Goal: Share content: Share content

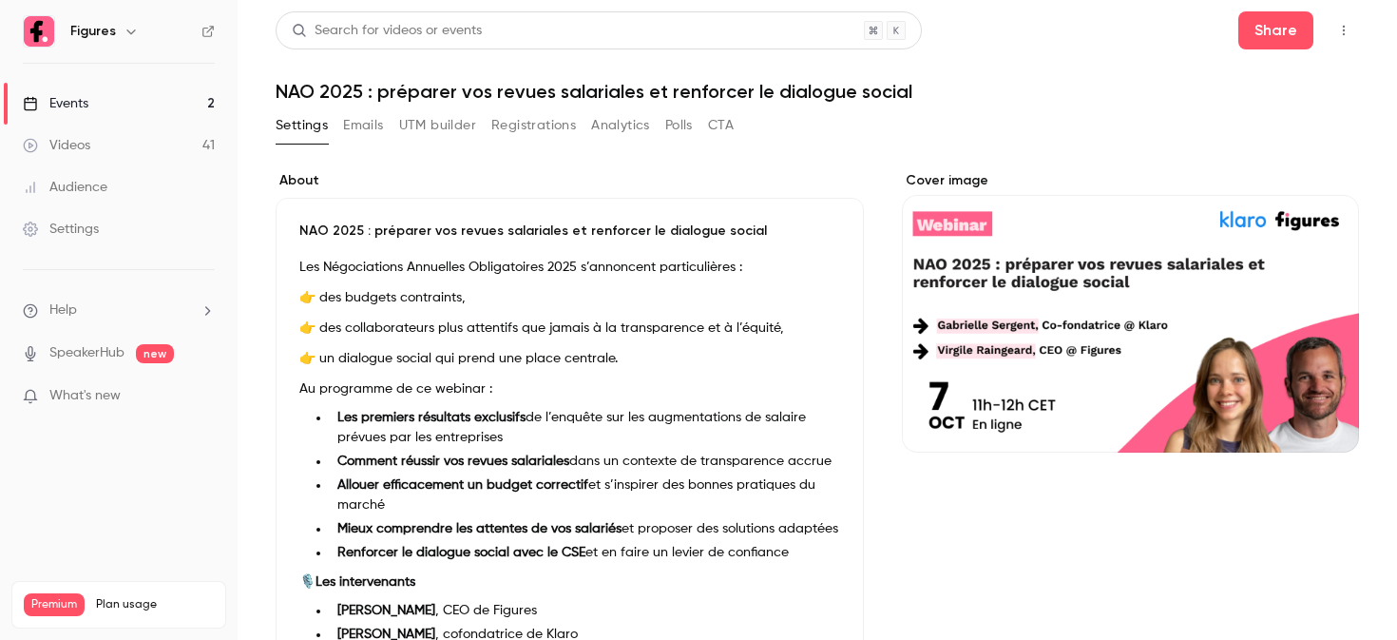
scroll to position [312, 0]
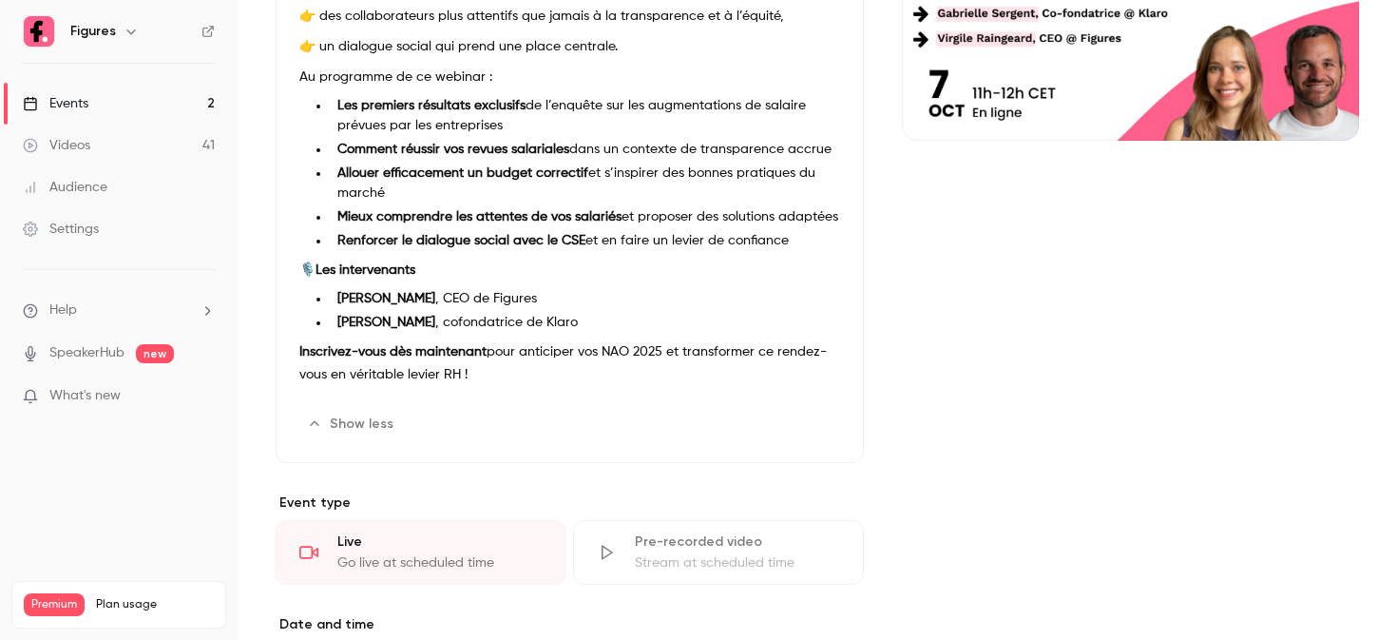
click at [150, 109] on link "Events 2" at bounding box center [119, 104] width 238 height 42
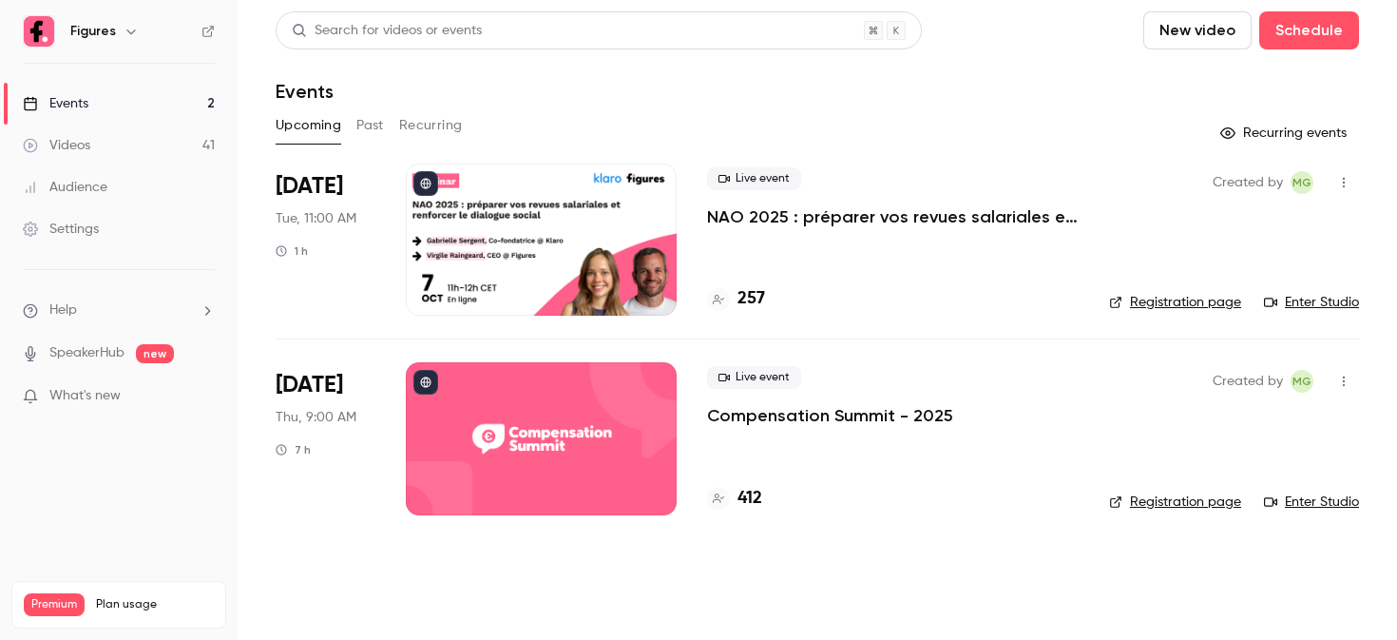
click at [506, 438] on div at bounding box center [541, 438] width 271 height 152
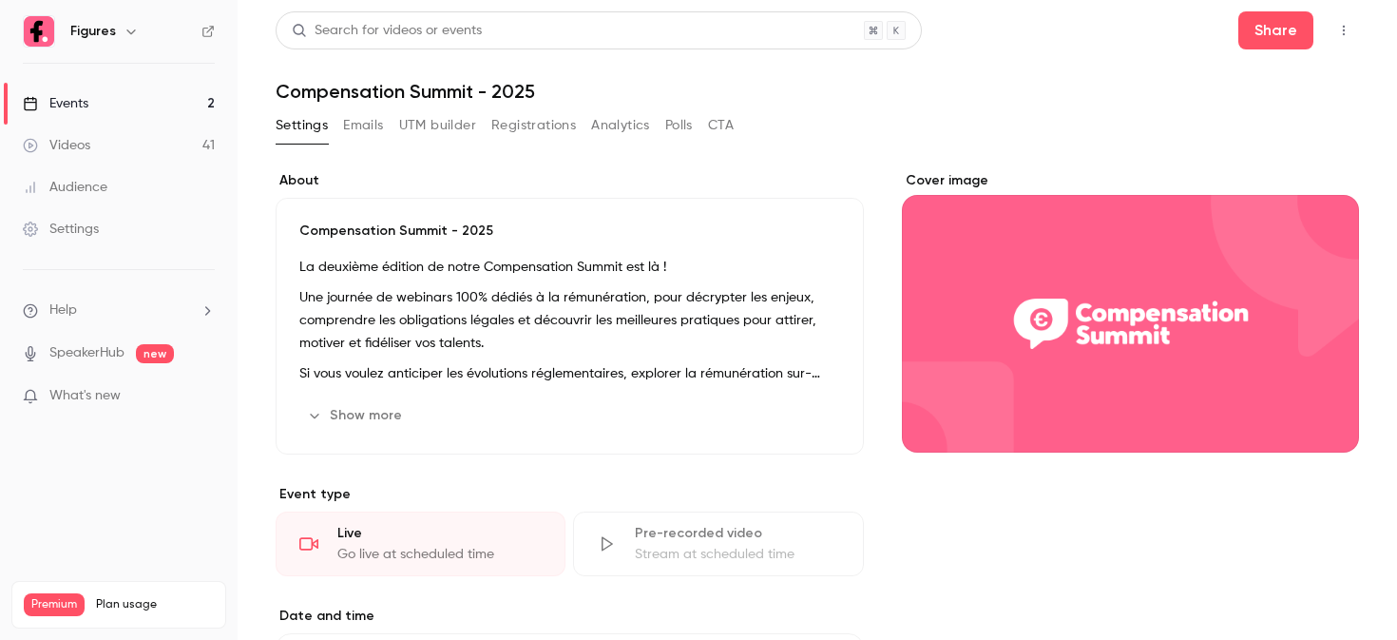
click at [371, 419] on button "Show more" at bounding box center [356, 415] width 114 height 30
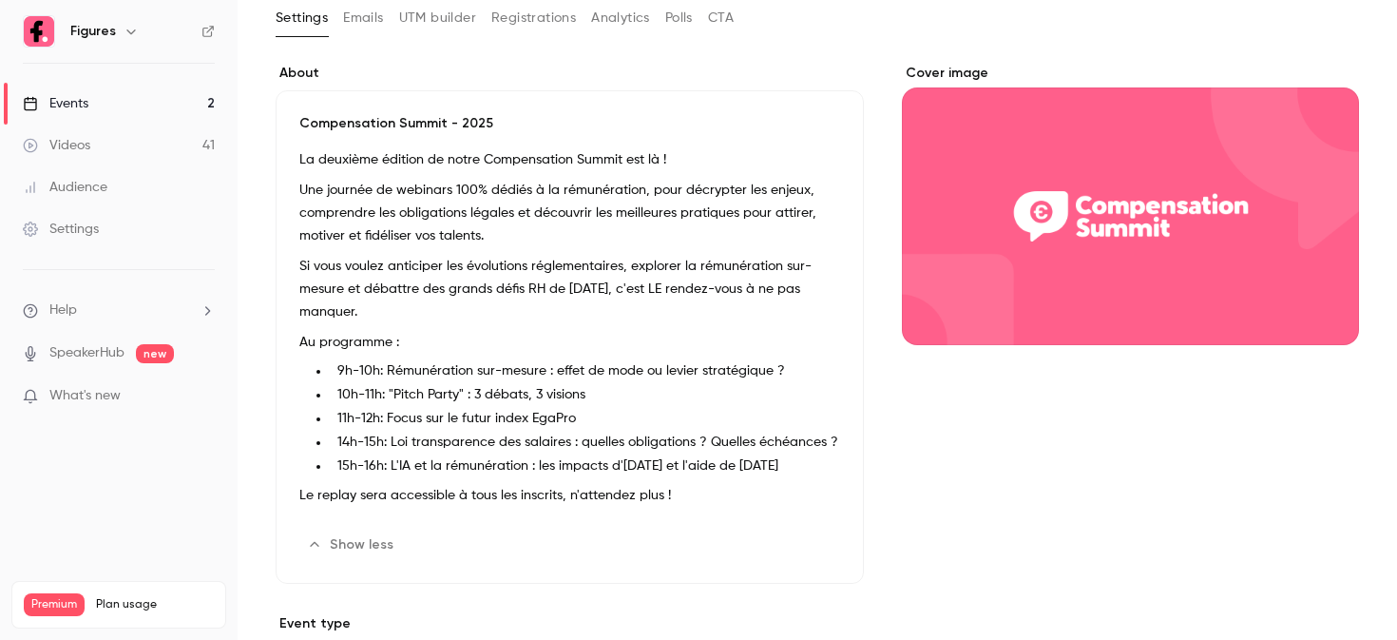
scroll to position [108, 0]
click at [124, 153] on link "Videos 41" at bounding box center [119, 145] width 238 height 42
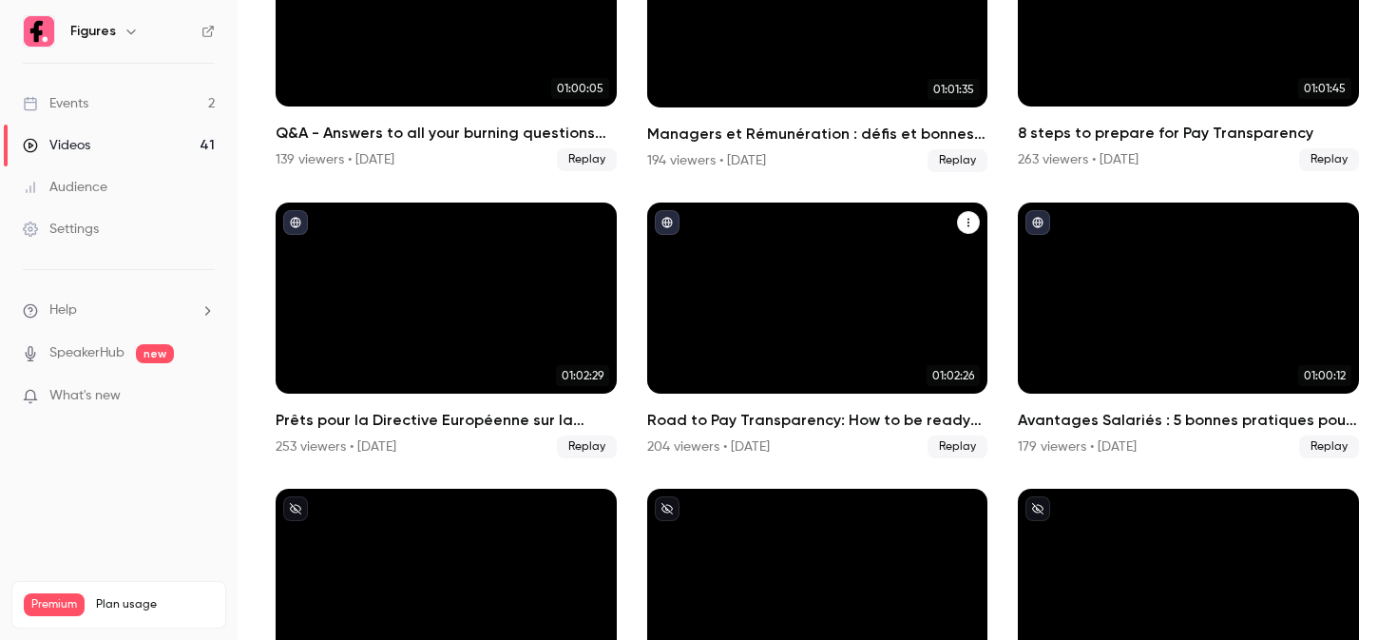
scroll to position [559, 0]
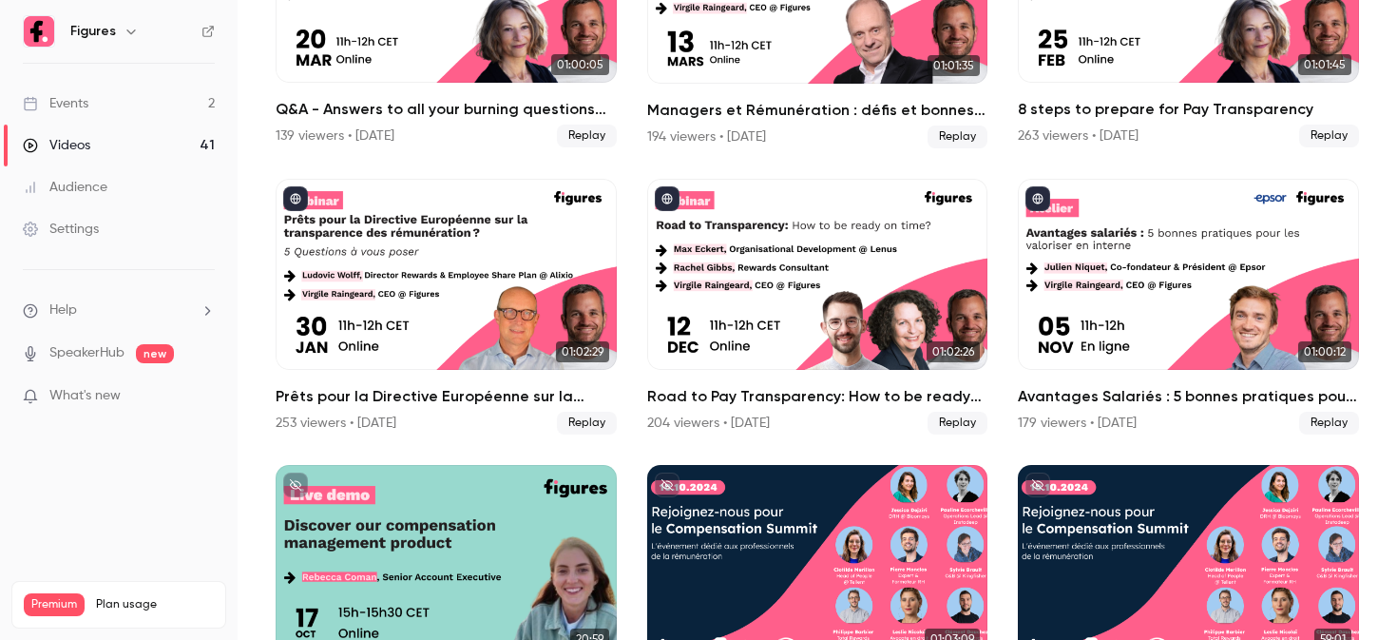
click at [1143, 252] on div "Avantages Salariés : 5 bonnes pratiques pour les valoriser en interne" at bounding box center [1188, 275] width 341 height 192
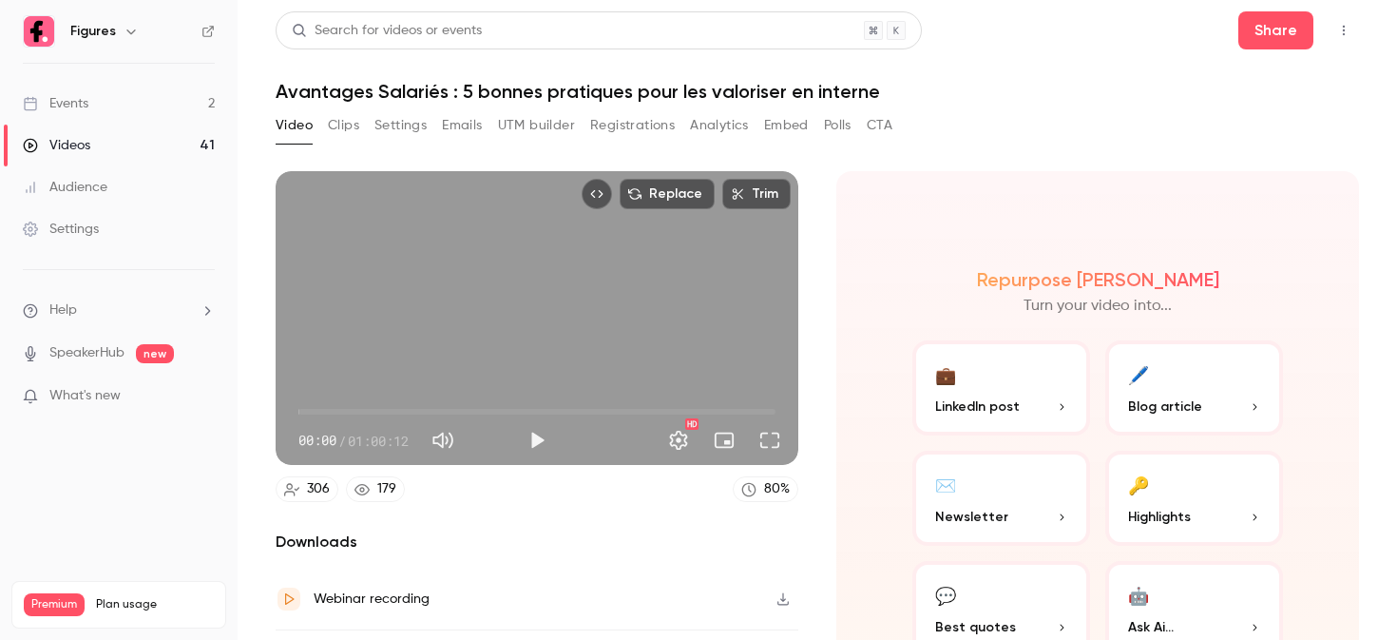
click at [406, 128] on button "Settings" at bounding box center [400, 125] width 52 height 30
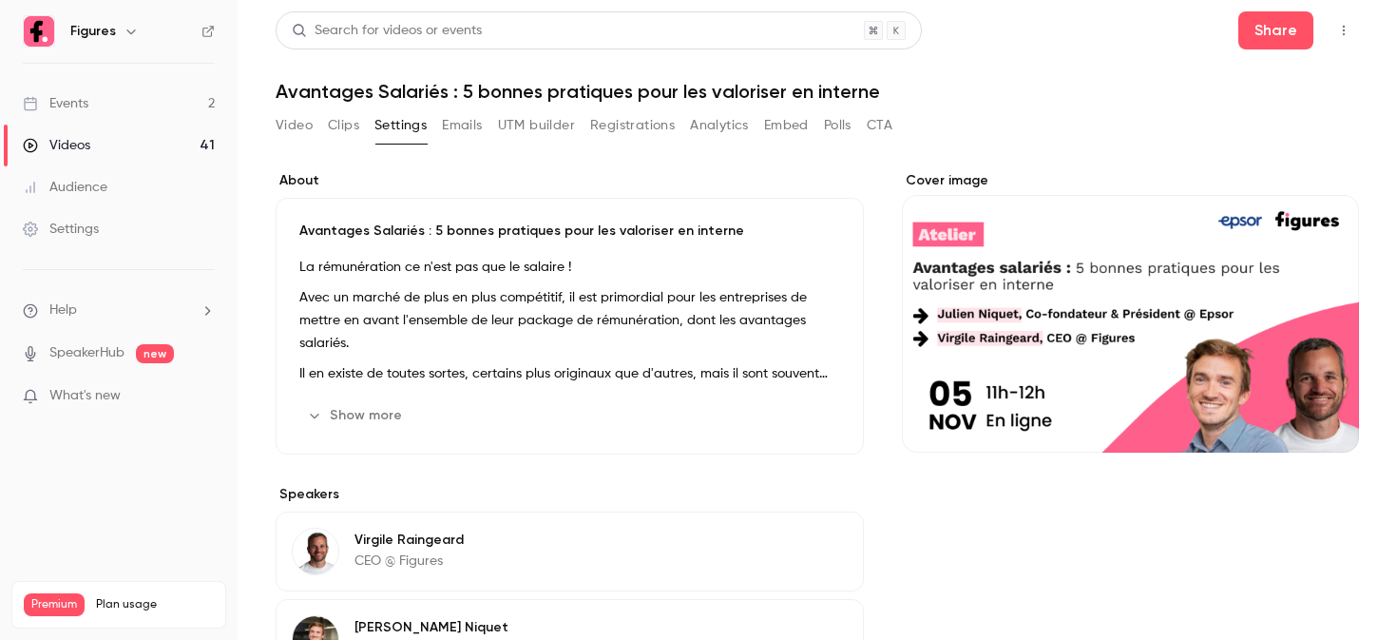
click at [348, 425] on button "Show more" at bounding box center [356, 415] width 114 height 30
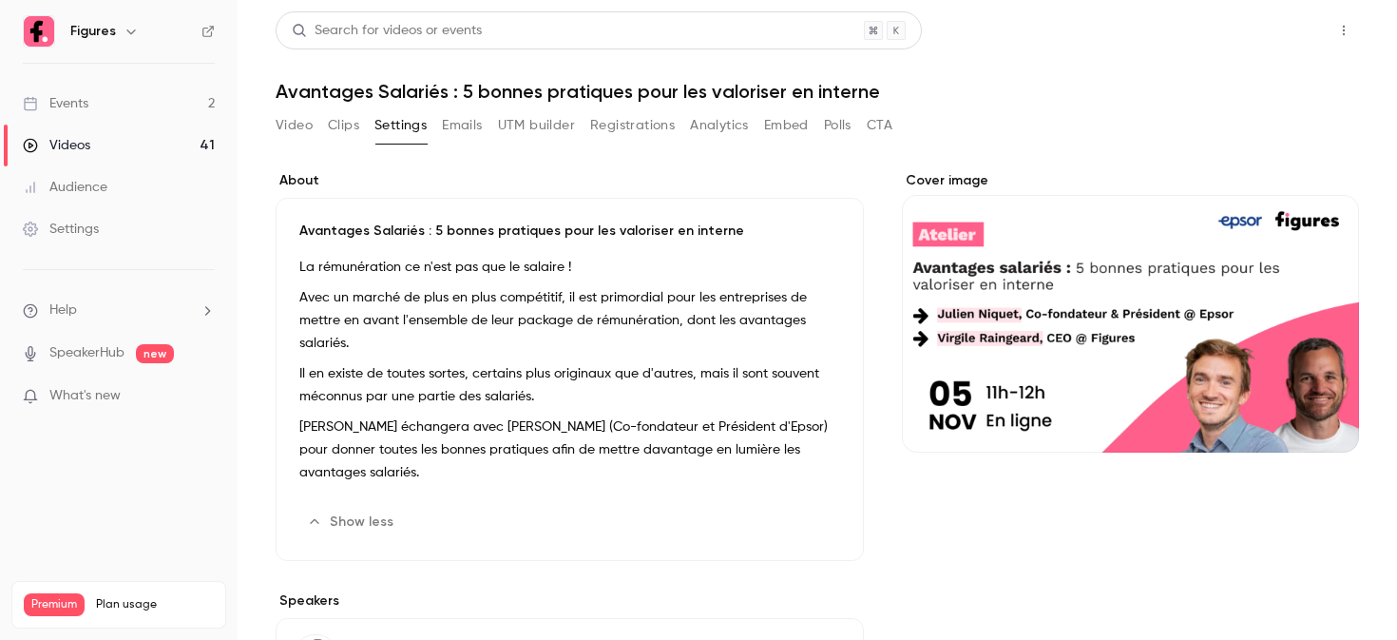
click at [1294, 14] on button "Share" at bounding box center [1275, 30] width 75 height 38
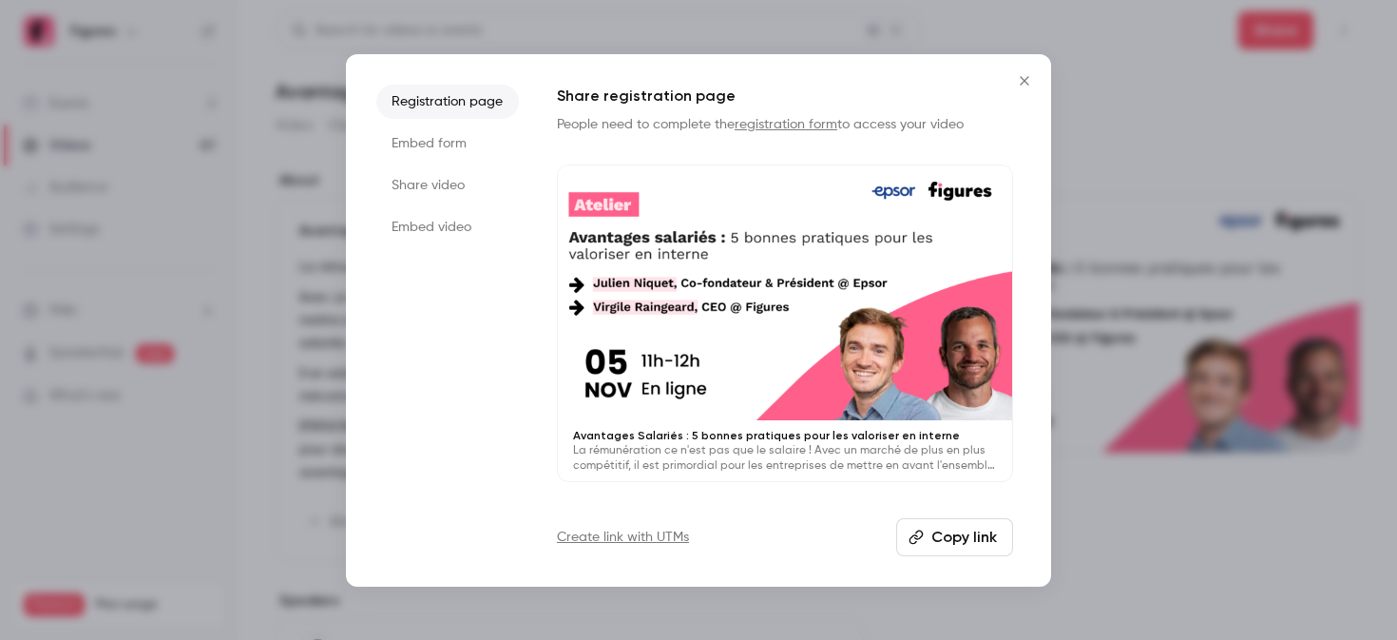
click at [375, 182] on div "Registration page Embed form Share video Embed video Share registration page Pe…" at bounding box center [698, 320] width 705 height 532
click at [401, 182] on li "Share video" at bounding box center [447, 185] width 143 height 34
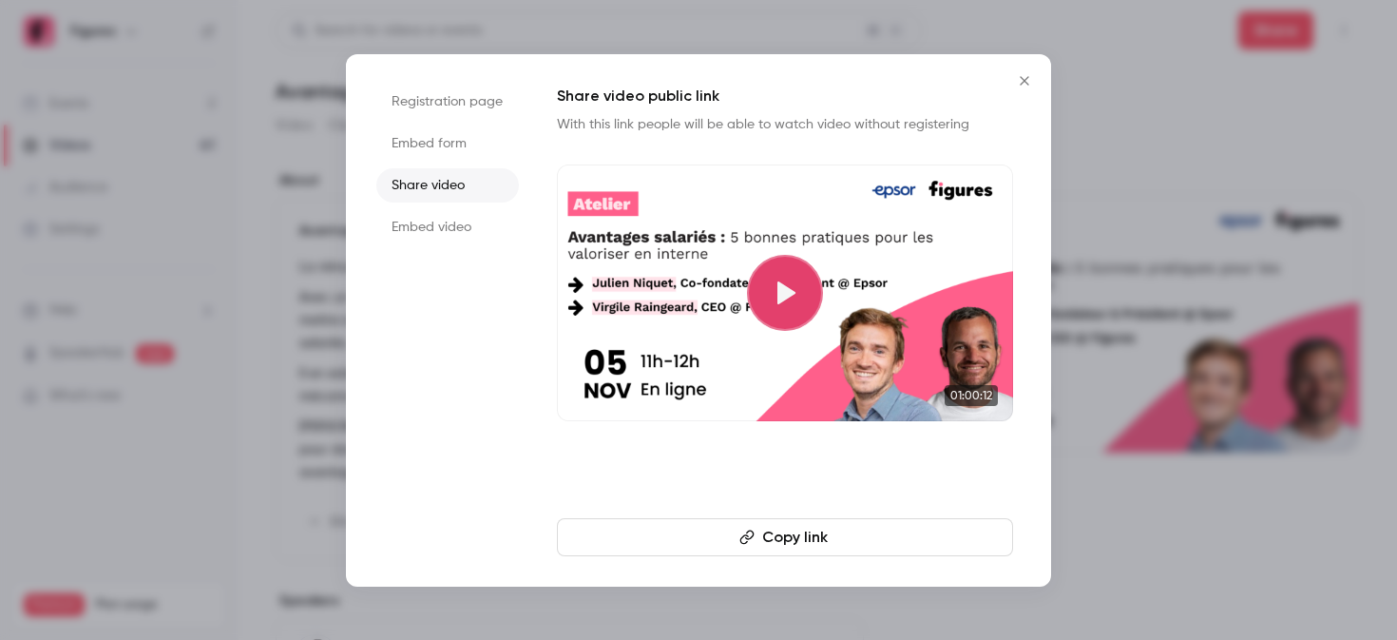
click at [850, 530] on button "Copy link" at bounding box center [785, 537] width 456 height 38
click at [1215, 147] on div at bounding box center [698, 320] width 1397 height 640
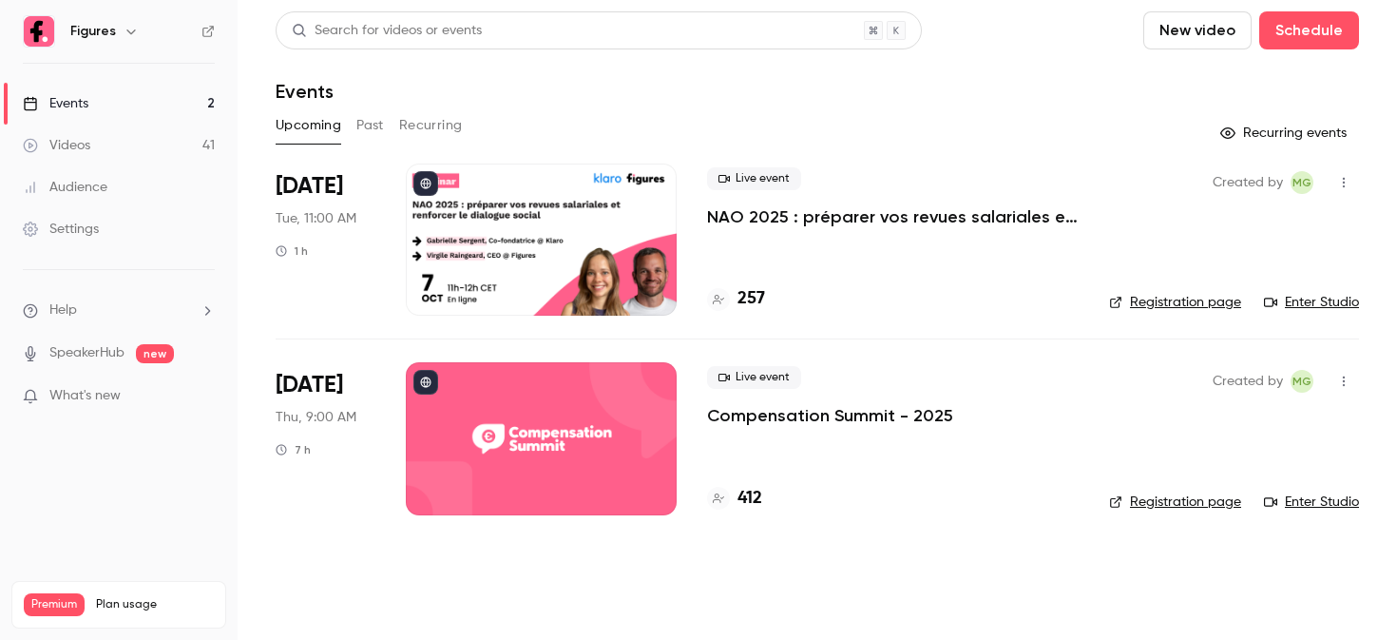
click at [490, 265] on div at bounding box center [541, 239] width 271 height 152
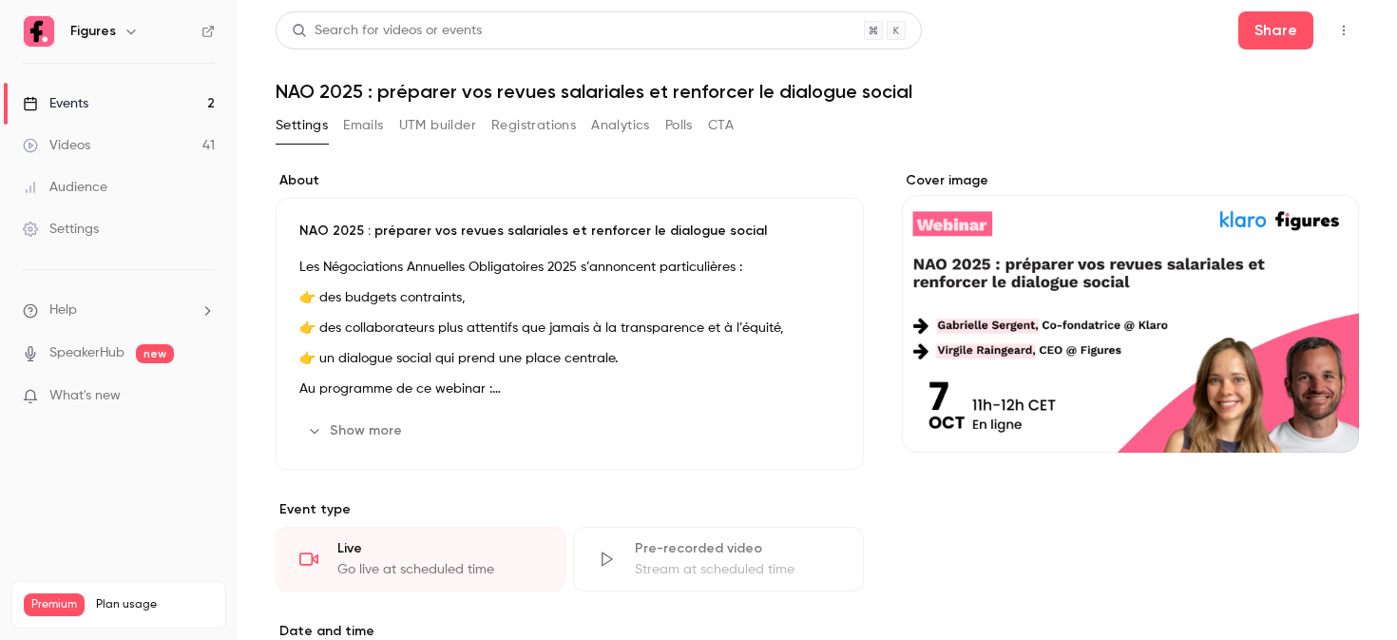
click at [535, 132] on button "Registrations" at bounding box center [533, 125] width 85 height 30
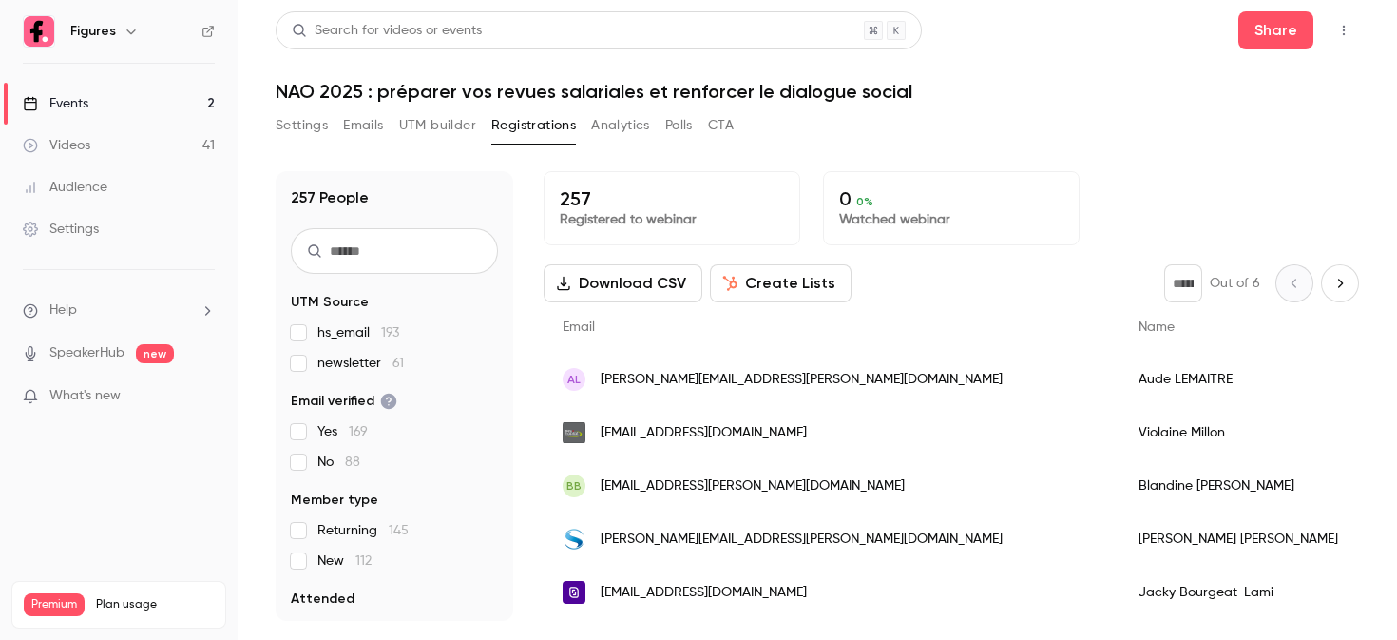
click at [371, 249] on input "text" at bounding box center [394, 251] width 207 height 46
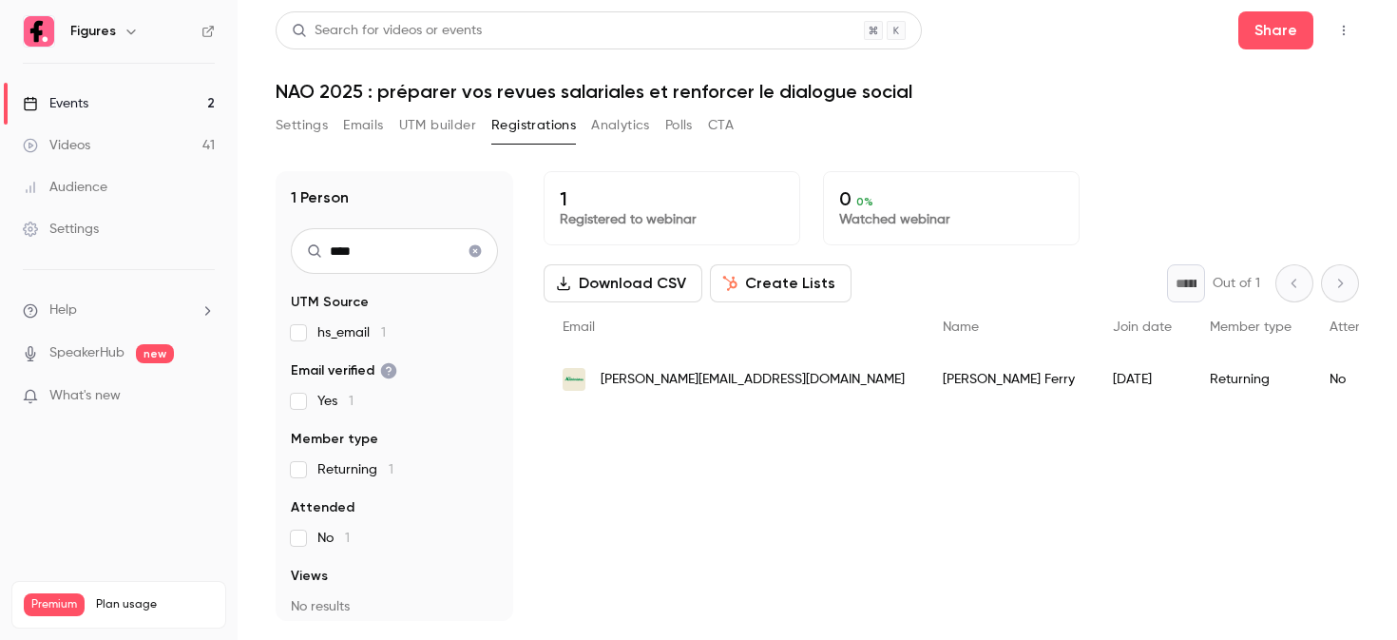
type input "****"
click at [702, 373] on span "andrea.ferry@alchimistes.co" at bounding box center [753, 380] width 304 height 20
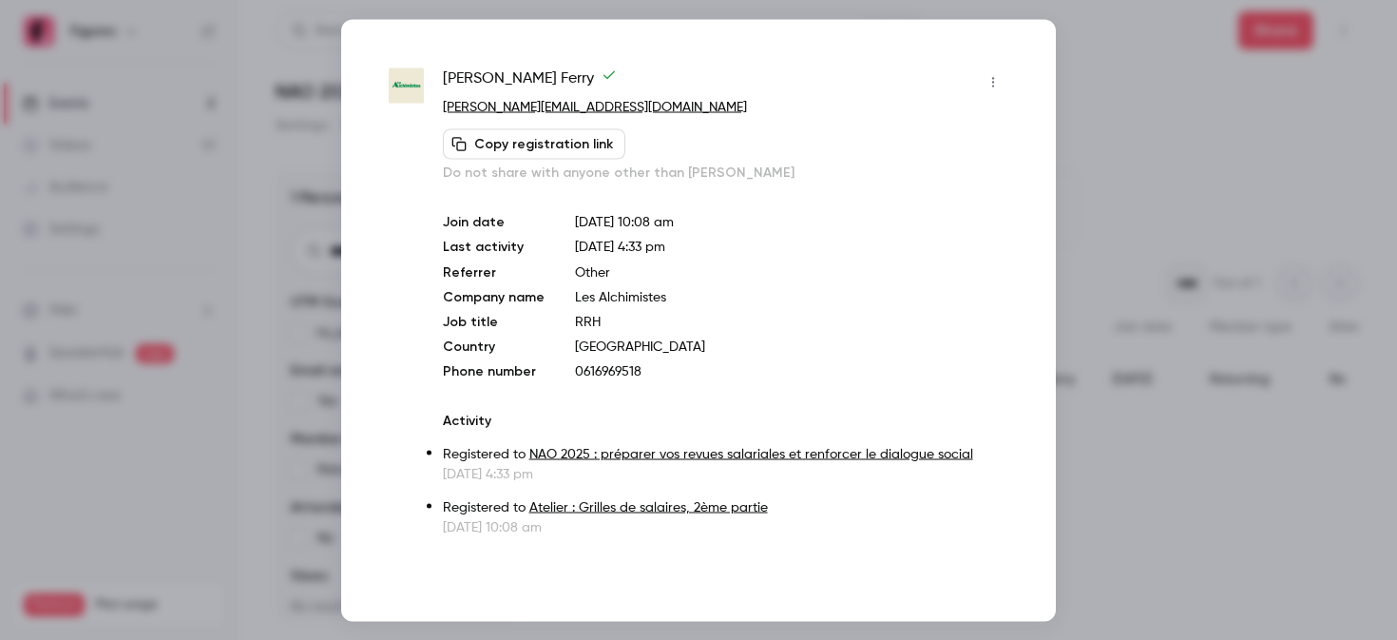
click at [1124, 133] on div at bounding box center [698, 320] width 1397 height 640
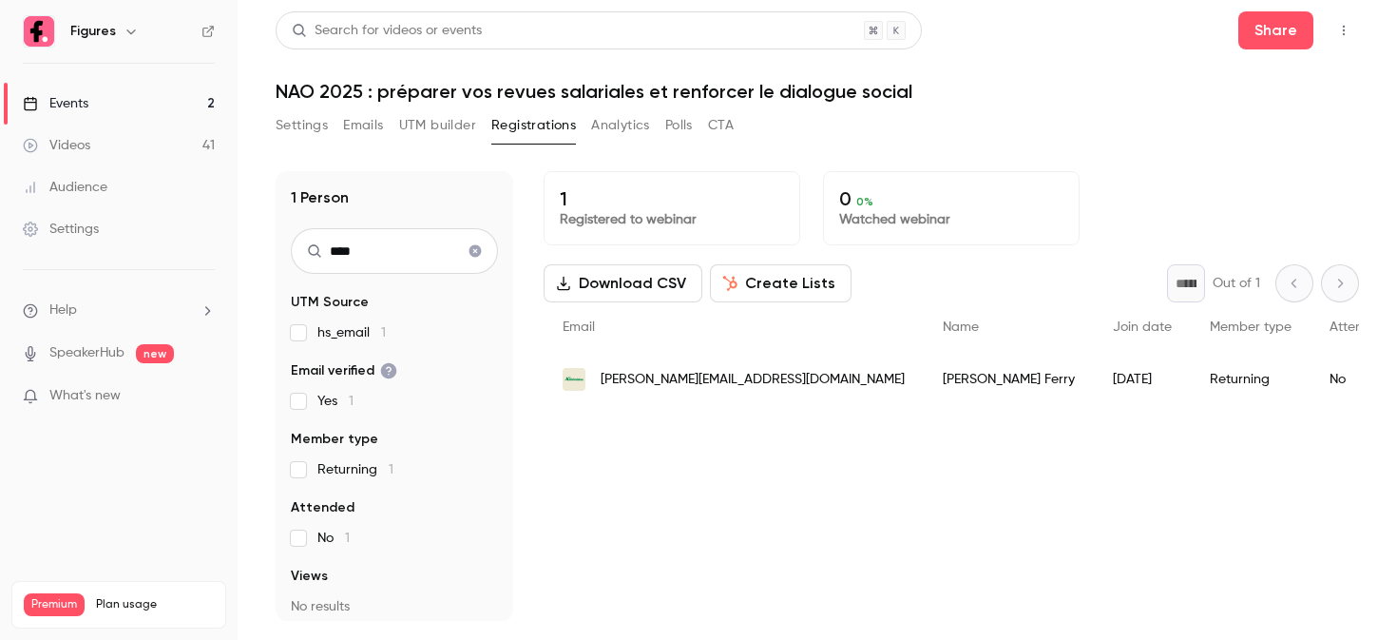
click at [309, 139] on button "Settings" at bounding box center [302, 125] width 52 height 30
